Goal: Information Seeking & Learning: Find specific fact

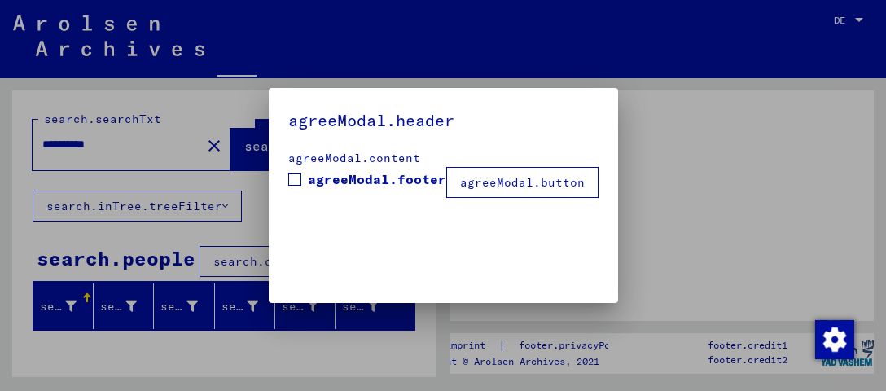
click at [300, 181] on span at bounding box center [294, 179] width 13 height 13
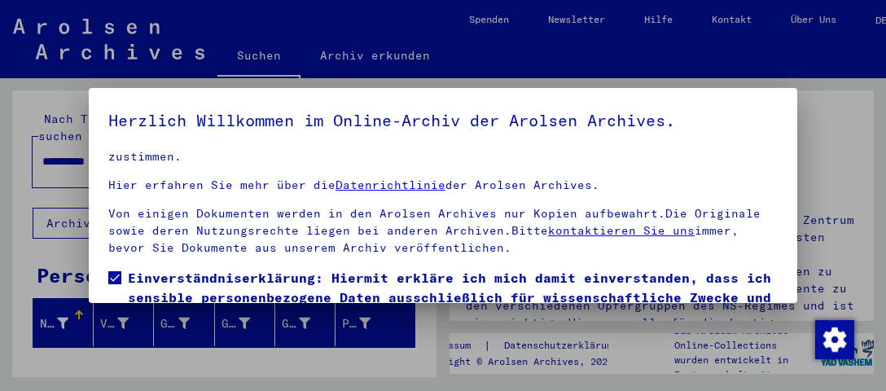
scroll to position [121, 0]
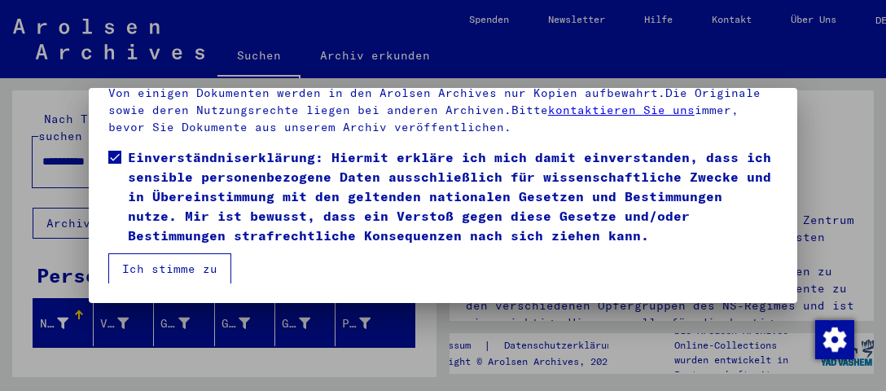
click at [142, 259] on button "Ich stimme zu" at bounding box center [169, 268] width 123 height 31
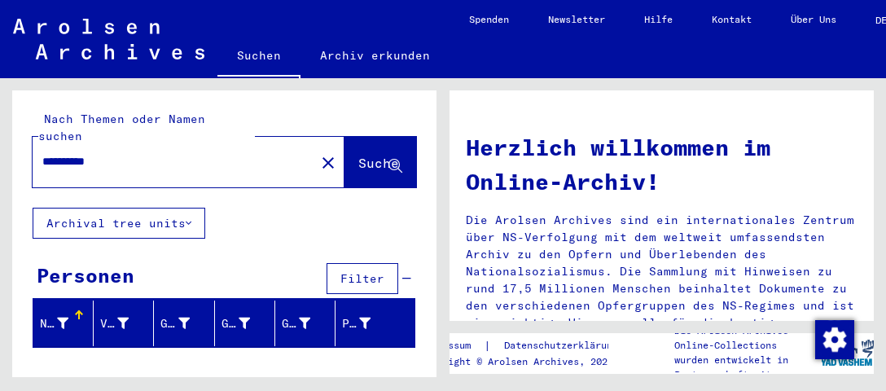
click at [354, 160] on button "Suche" at bounding box center [380, 162] width 72 height 50
click at [365, 155] on span "Suche" at bounding box center [378, 163] width 41 height 16
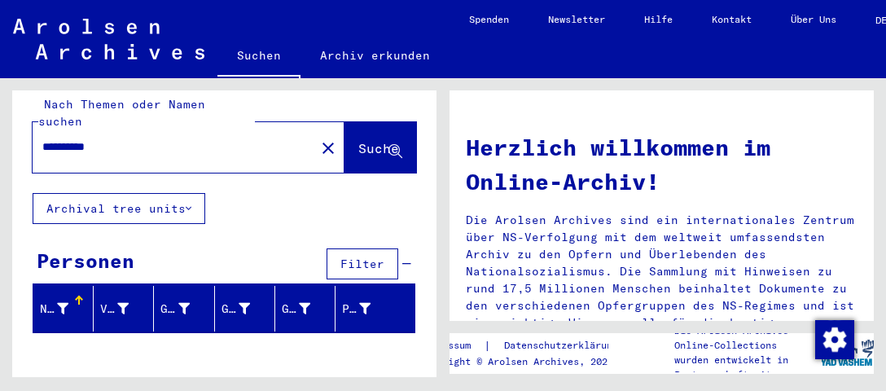
scroll to position [0, 0]
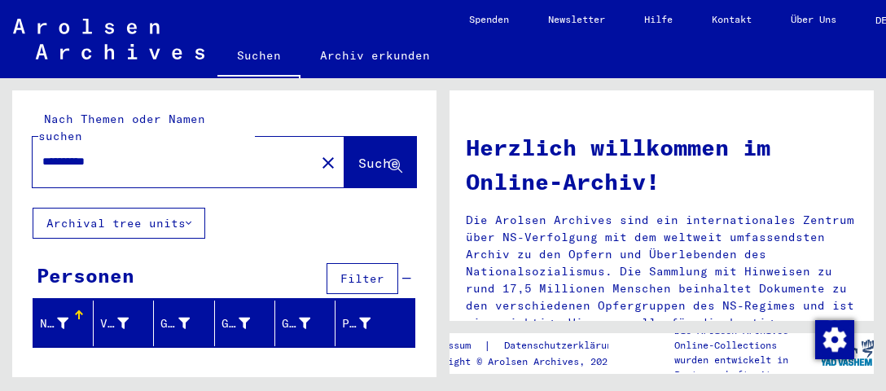
click at [146, 153] on input "**********" at bounding box center [168, 161] width 253 height 17
type input "*********"
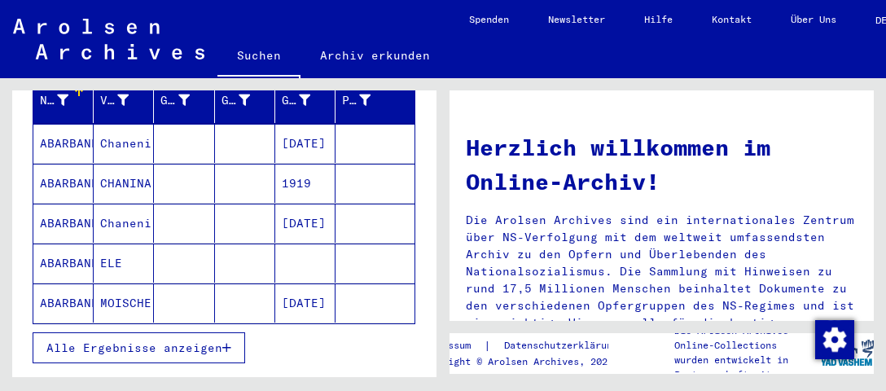
scroll to position [257, 0]
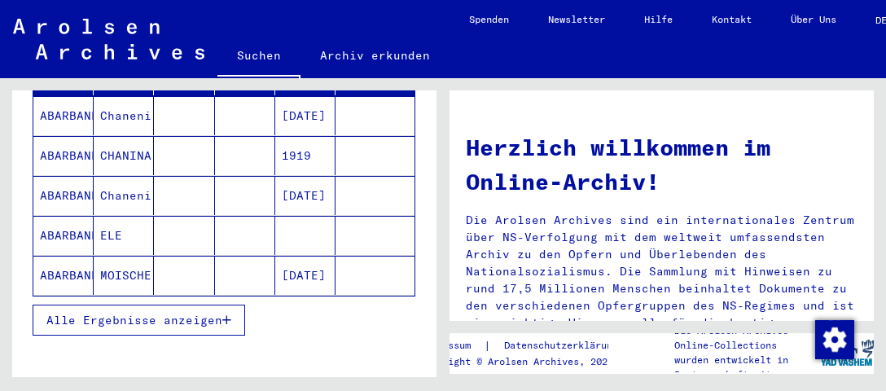
click at [156, 313] on span "Alle Ergebnisse anzeigen" at bounding box center [134, 320] width 176 height 15
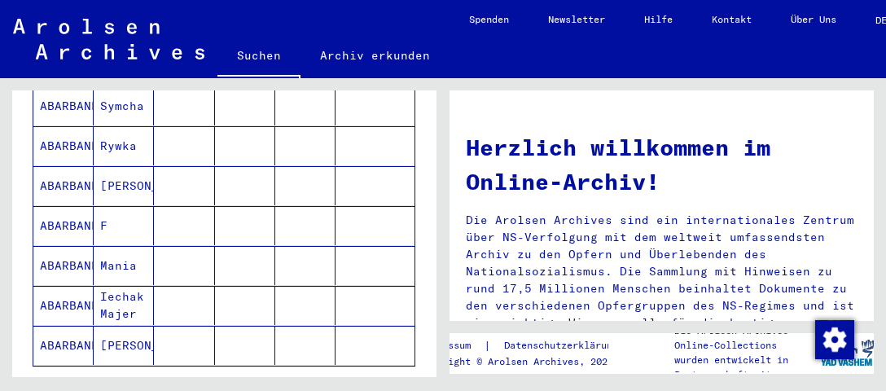
scroll to position [1029, 0]
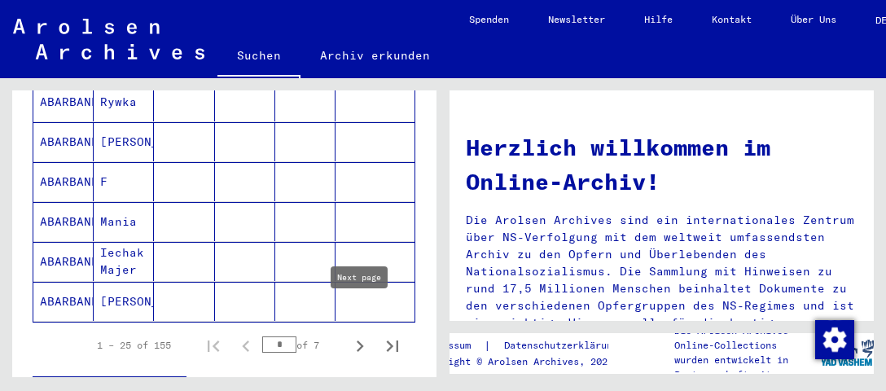
click at [353, 335] on icon "Next page" at bounding box center [359, 346] width 23 height 23
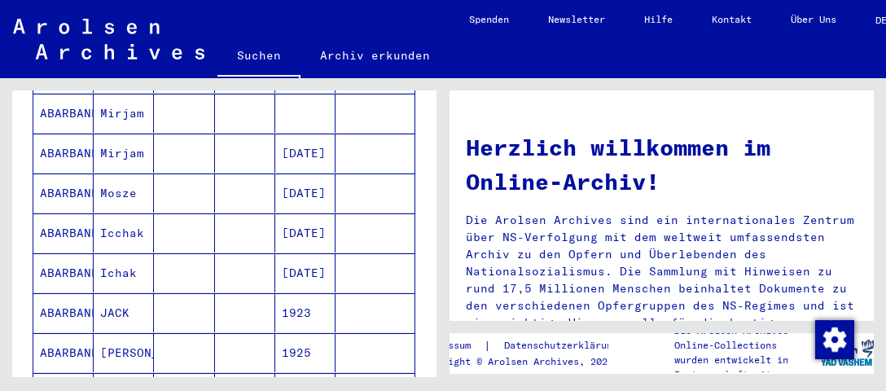
scroll to position [1115, 0]
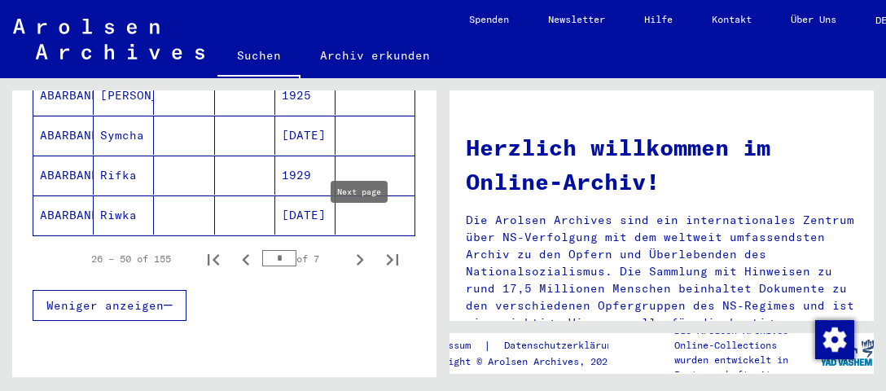
click at [362, 254] on icon "Next page" at bounding box center [360, 259] width 7 height 11
type input "*"
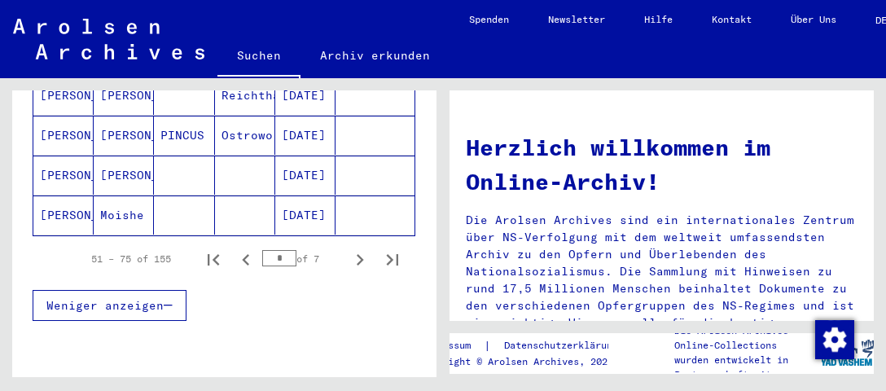
click at [75, 116] on mat-cell "ABARBANELL" at bounding box center [63, 135] width 60 height 39
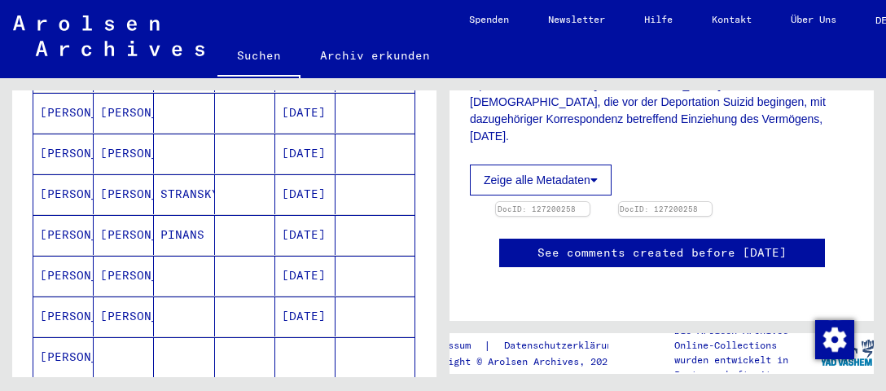
scroll to position [439, 0]
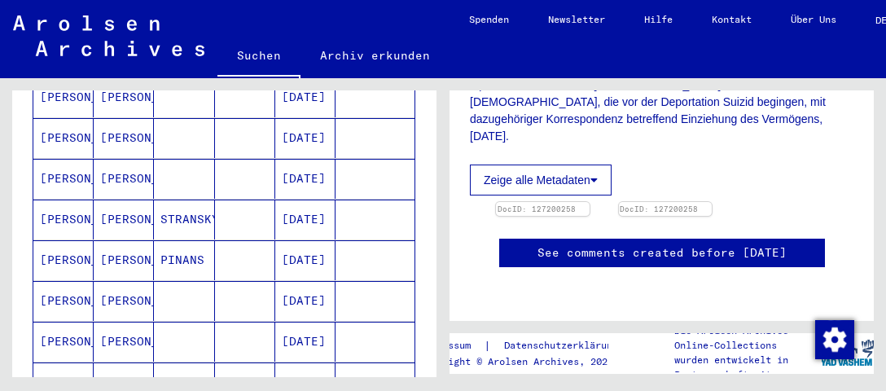
click at [125, 240] on mat-cell "PAULINE" at bounding box center [124, 260] width 60 height 40
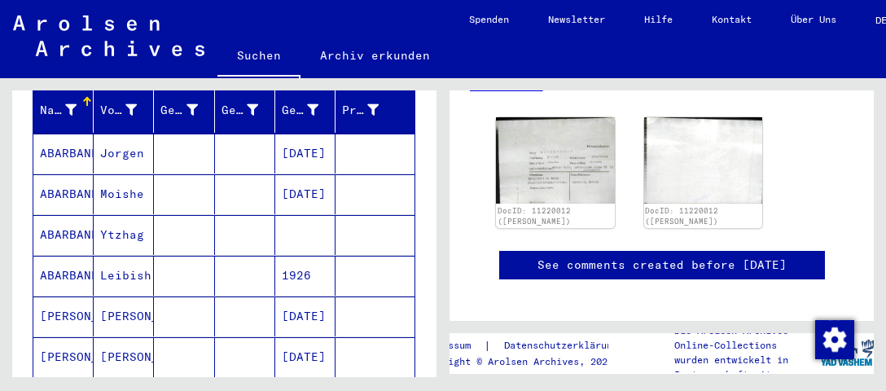
scroll to position [182, 0]
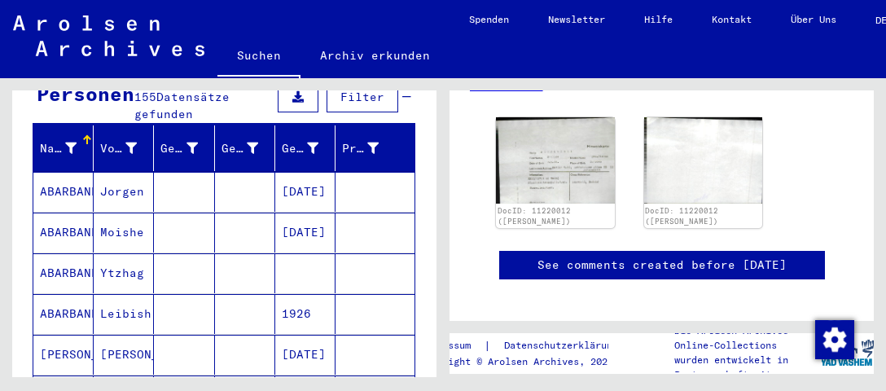
click at [108, 335] on mat-cell "PAULINE" at bounding box center [124, 355] width 60 height 40
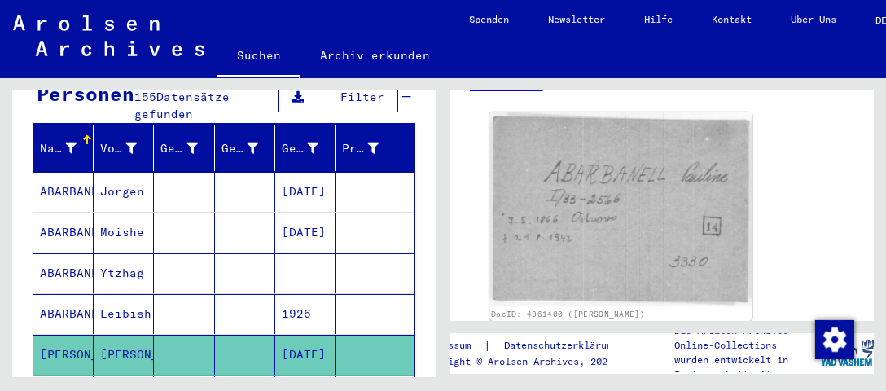
scroll to position [257, 0]
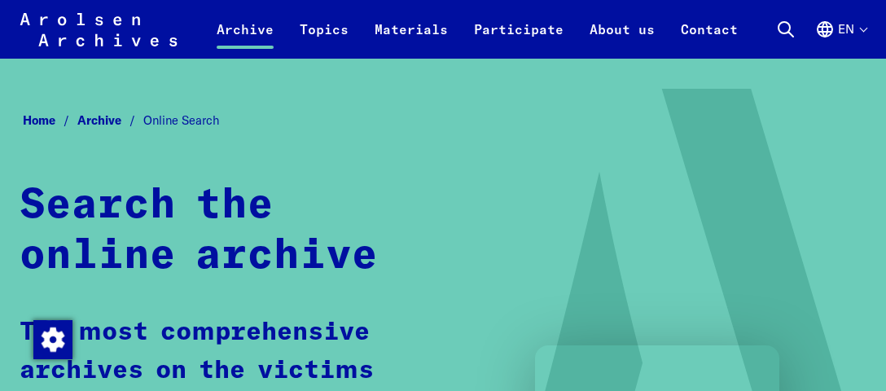
scroll to position [1029, 0]
